Goal: Find specific page/section: Find specific page/section

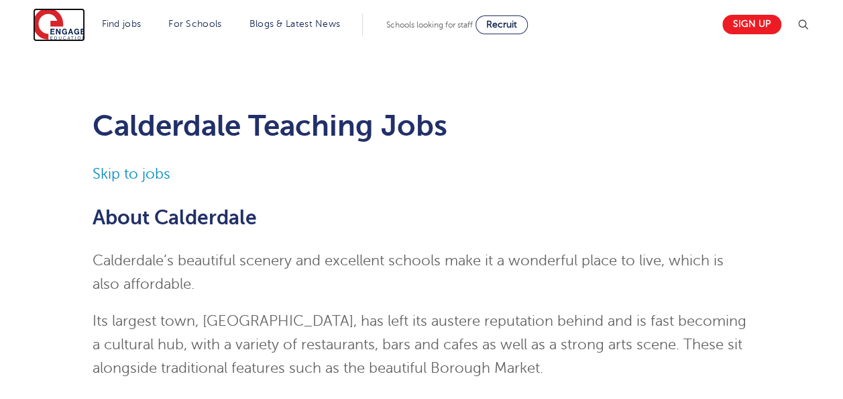
click at [76, 32] on img at bounding box center [59, 25] width 52 height 34
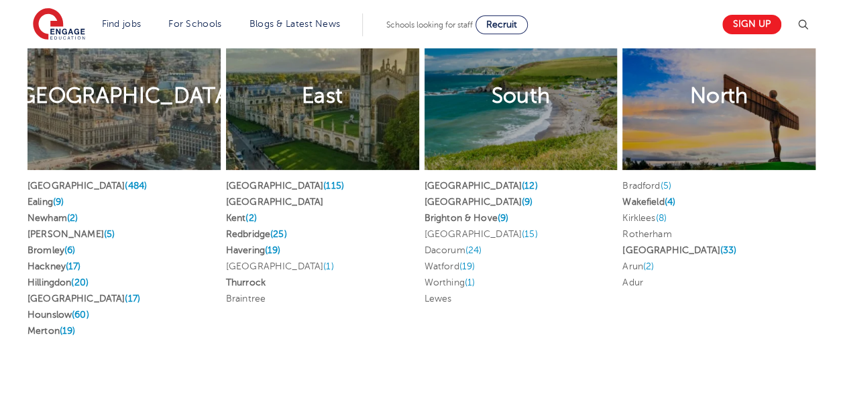
scroll to position [2616, 0]
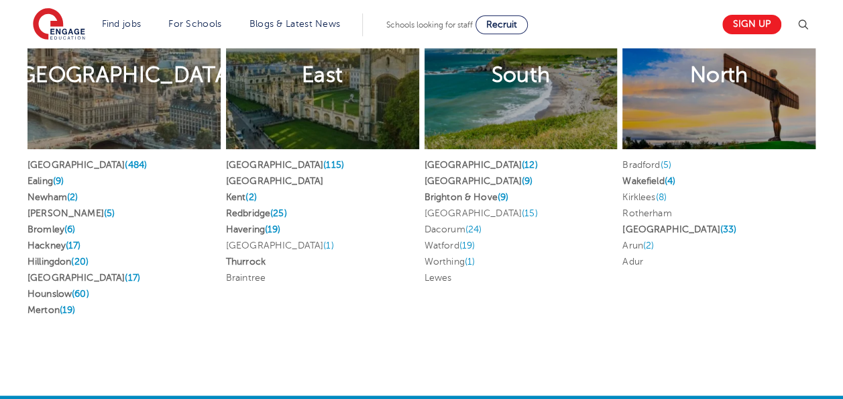
click at [639, 195] on li "Kirklees (8)" at bounding box center [719, 197] width 193 height 16
drag, startPoint x: 639, startPoint y: 195, endPoint x: 728, endPoint y: 272, distance: 118.4
click at [735, 278] on div "Bradford (5) Wakefield (4) Kirklees (8) Rotherham Leeds (33) Arun (2) Adur" at bounding box center [719, 216] width 193 height 134
click at [663, 195] on span "(8)" at bounding box center [660, 197] width 11 height 10
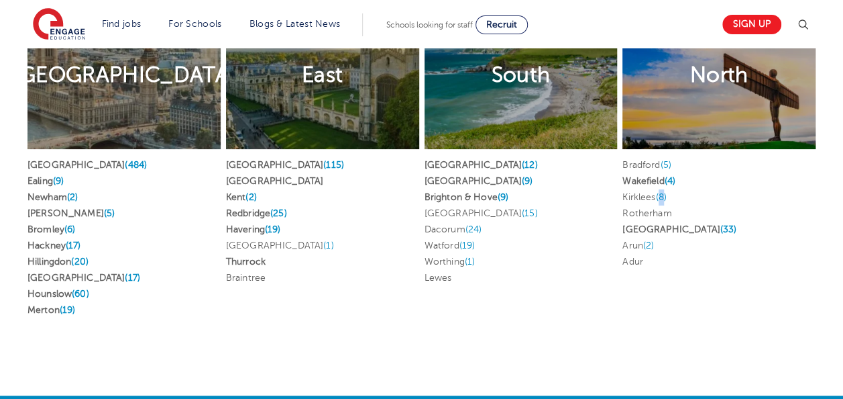
click at [663, 195] on span "(8)" at bounding box center [660, 197] width 11 height 10
drag, startPoint x: 663, startPoint y: 195, endPoint x: 732, endPoint y: 299, distance: 124.9
click at [732, 299] on div "North Find jobs in North Bradford (5) Wakefield (4) Kirklees (8) Rotherham Leed…" at bounding box center [719, 162] width 199 height 359
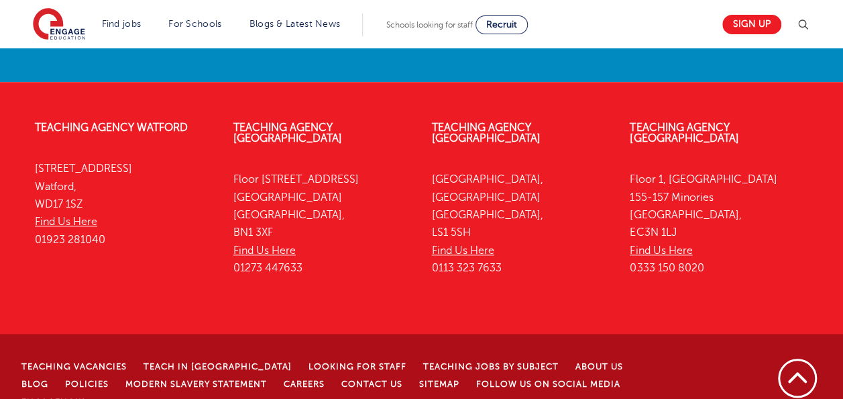
scroll to position [3112, 0]
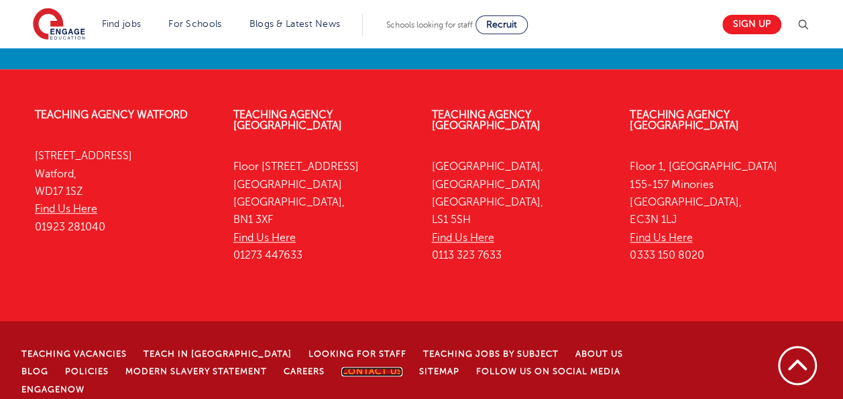
click at [341, 366] on link "Contact Us" at bounding box center [371, 370] width 61 height 9
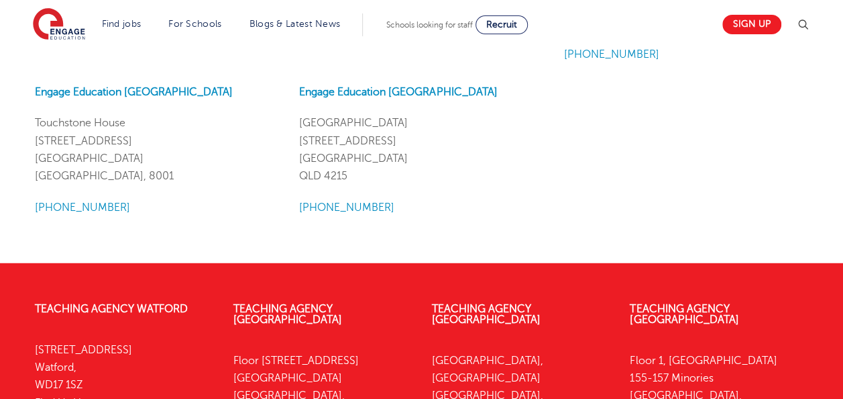
scroll to position [1744, 0]
